Goal: Task Accomplishment & Management: Manage account settings

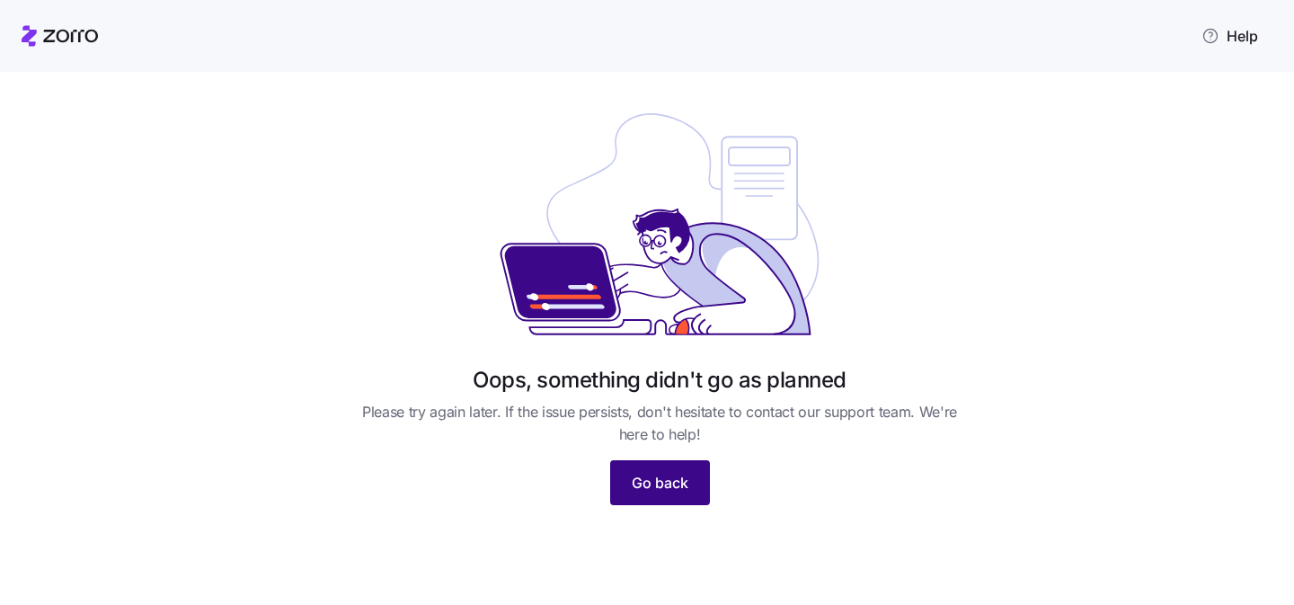
click at [633, 486] on span "Go back" at bounding box center [660, 483] width 57 height 22
click at [659, 486] on span "Go back" at bounding box center [660, 483] width 57 height 22
